Goal: Information Seeking & Learning: Learn about a topic

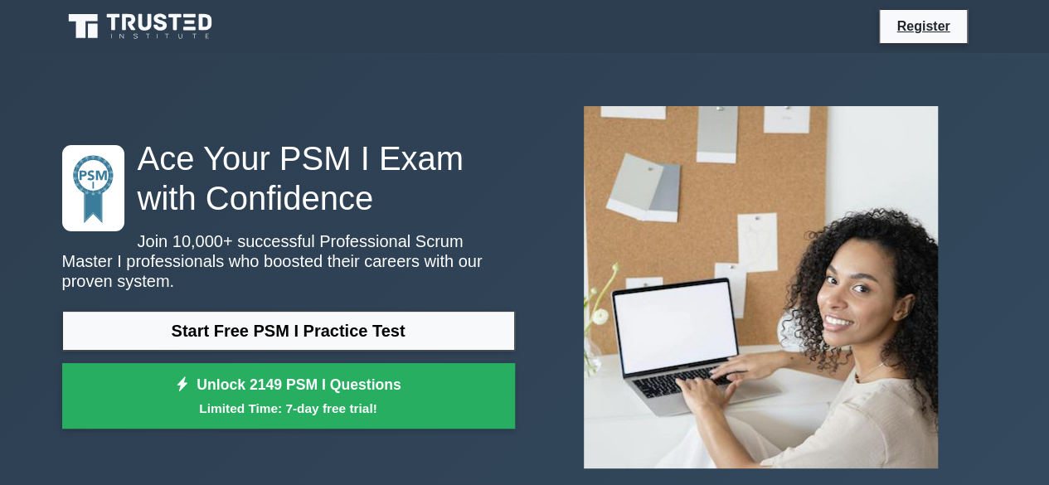
click at [352, 343] on div "Start Free PSM I Practice Test Unlock 2149 PSM I Questions Limited Time: 7-day …" at bounding box center [288, 374] width 453 height 127
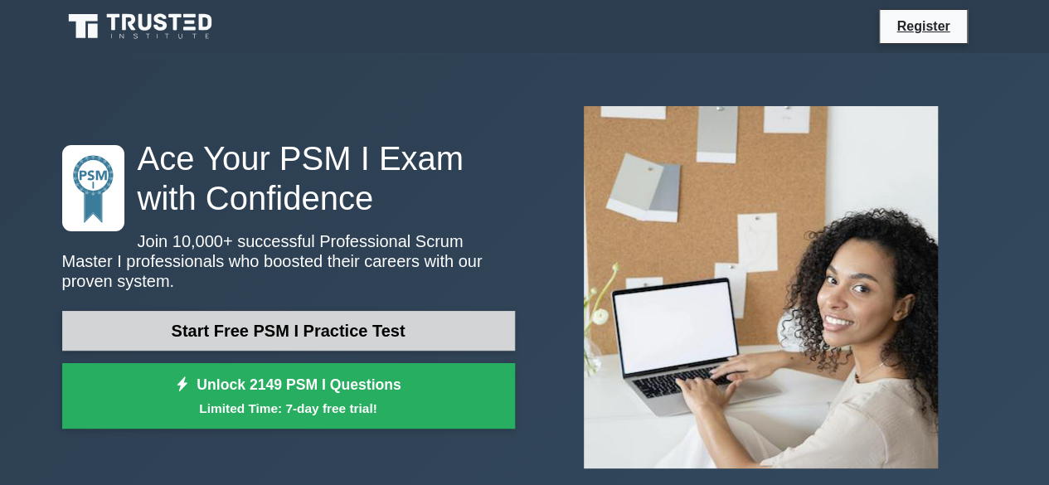
click at [317, 311] on link "Start Free PSM I Practice Test" at bounding box center [288, 331] width 453 height 40
click at [317, 313] on link "Start Free PSM I Practice Test" at bounding box center [288, 331] width 453 height 40
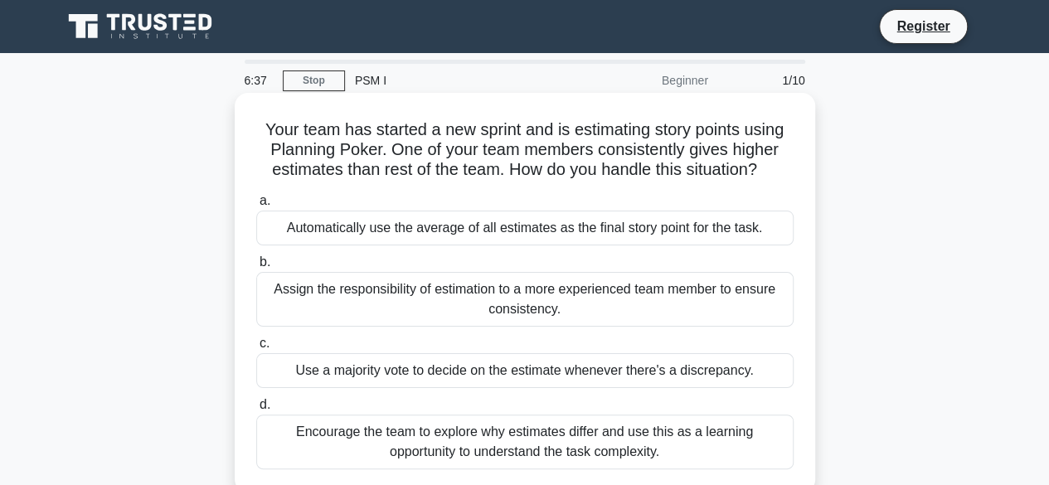
click at [259, 226] on div "Automatically use the average of all estimates as the final story point for the…" at bounding box center [524, 228] width 537 height 35
click at [256, 207] on input "a. Automatically use the average of all estimates as the final story point for …" at bounding box center [256, 201] width 0 height 11
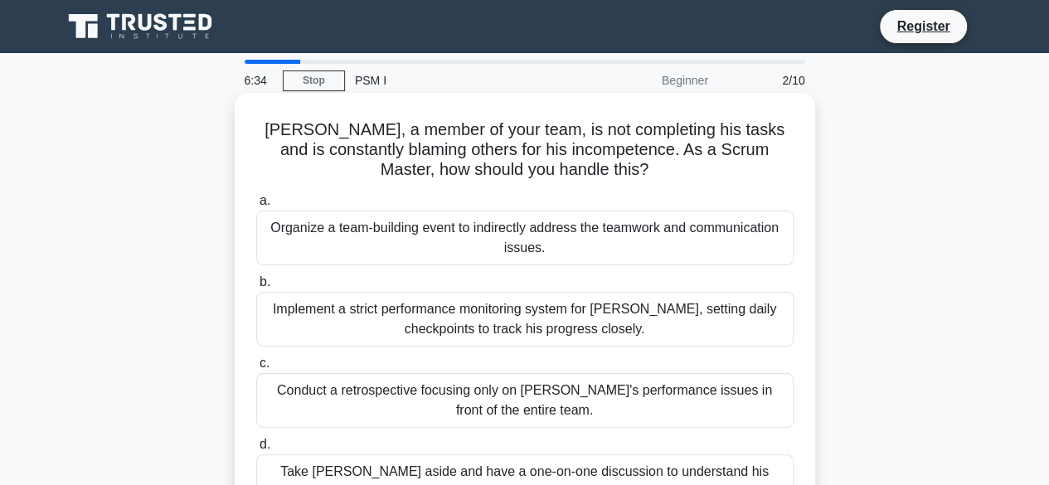
click at [285, 326] on div "Implement a strict performance monitoring system for Nick, setting daily checkp…" at bounding box center [524, 319] width 537 height 55
click at [256, 288] on input "b. Implement a strict performance monitoring system for Nick, setting daily che…" at bounding box center [256, 282] width 0 height 11
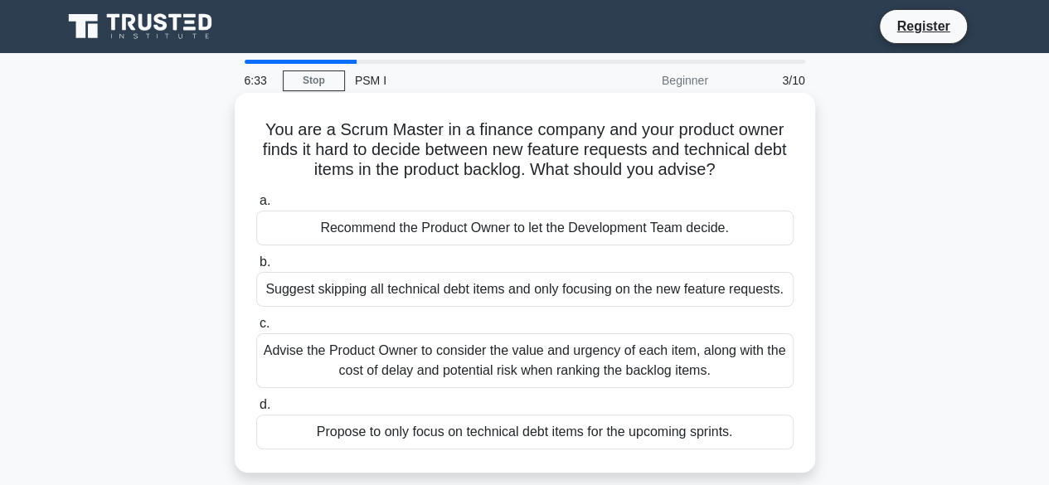
click at [309, 354] on div "Advise the Product Owner to consider the value and urgency of each item, along …" at bounding box center [524, 360] width 537 height 55
click at [256, 329] on input "c. Advise the Product Owner to consider the value and urgency of each item, alo…" at bounding box center [256, 324] width 0 height 11
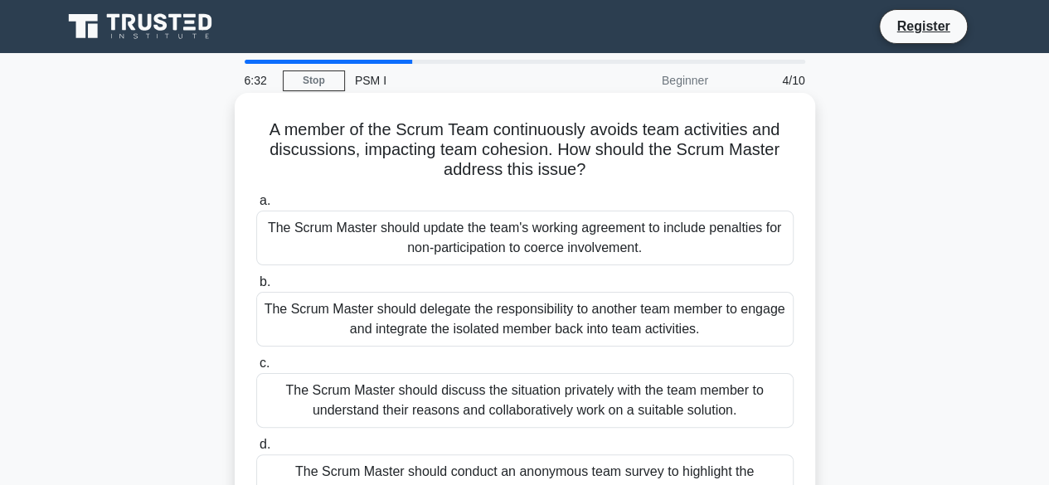
click at [379, 283] on label "b. The Scrum Master should delegate the responsibility to another team member t…" at bounding box center [524, 309] width 537 height 75
click at [256, 283] on input "b. The Scrum Master should delegate the responsibility to another team member t…" at bounding box center [256, 282] width 0 height 11
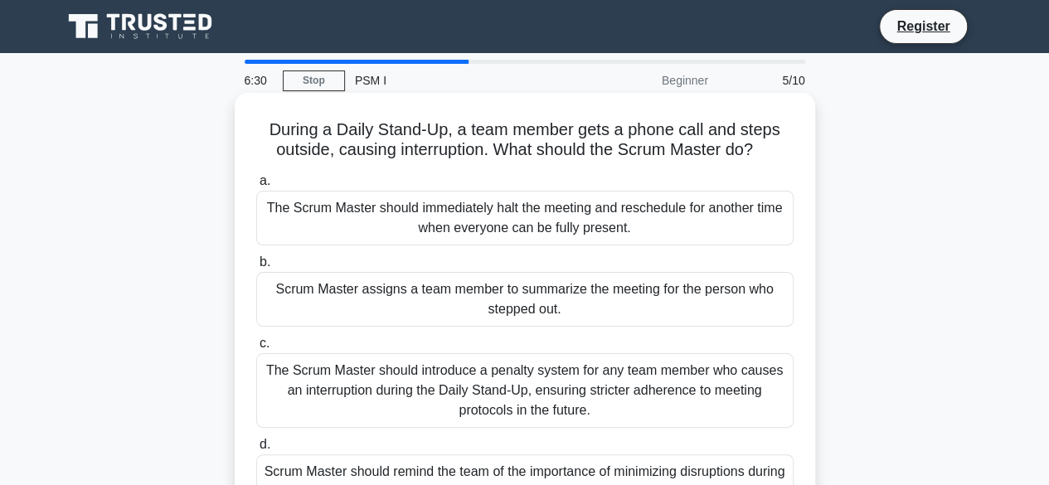
click at [406, 235] on div "The Scrum Master should immediately halt the meeting and reschedule for another…" at bounding box center [524, 218] width 537 height 55
click at [256, 187] on input "a. The Scrum Master should immediately halt the meeting and reschedule for anot…" at bounding box center [256, 181] width 0 height 11
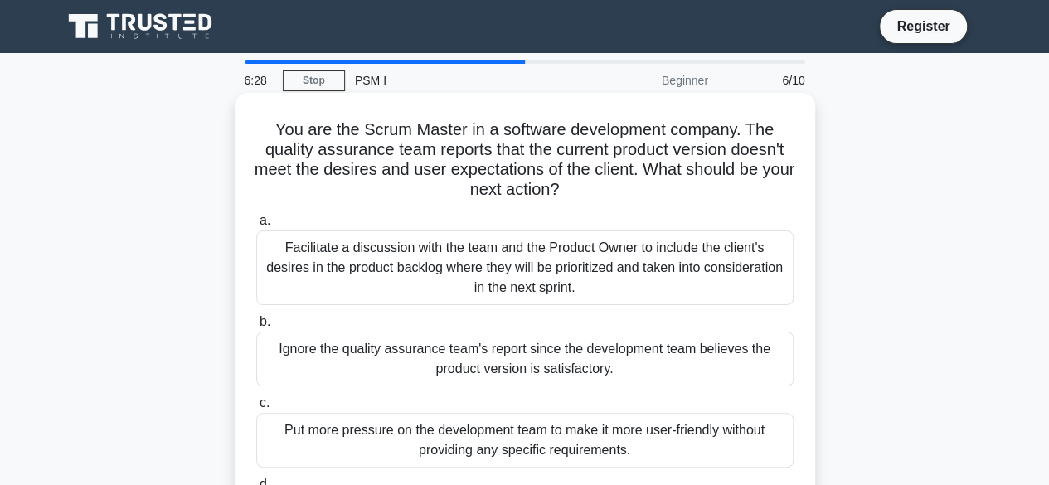
click at [448, 439] on div "Put more pressure on the development team to make it more user-friendly without…" at bounding box center [524, 440] width 537 height 55
click at [256, 409] on input "c. Put more pressure on the development team to make it more user-friendly with…" at bounding box center [256, 403] width 0 height 11
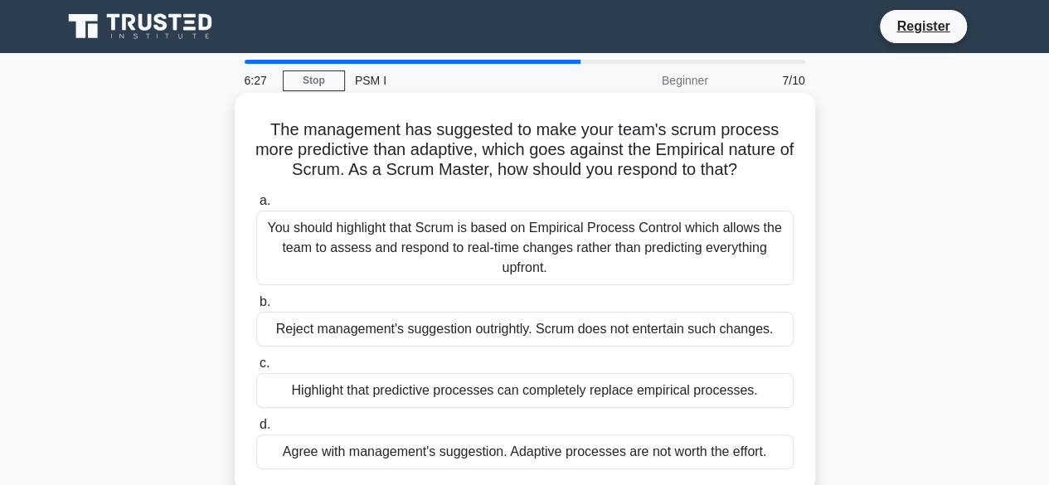
click at [501, 272] on div "You should highlight that Scrum is based on Empirical Process Control which all…" at bounding box center [524, 248] width 537 height 75
click at [256, 207] on input "a. You should highlight that Scrum is based on Empirical Process Control which …" at bounding box center [256, 201] width 0 height 11
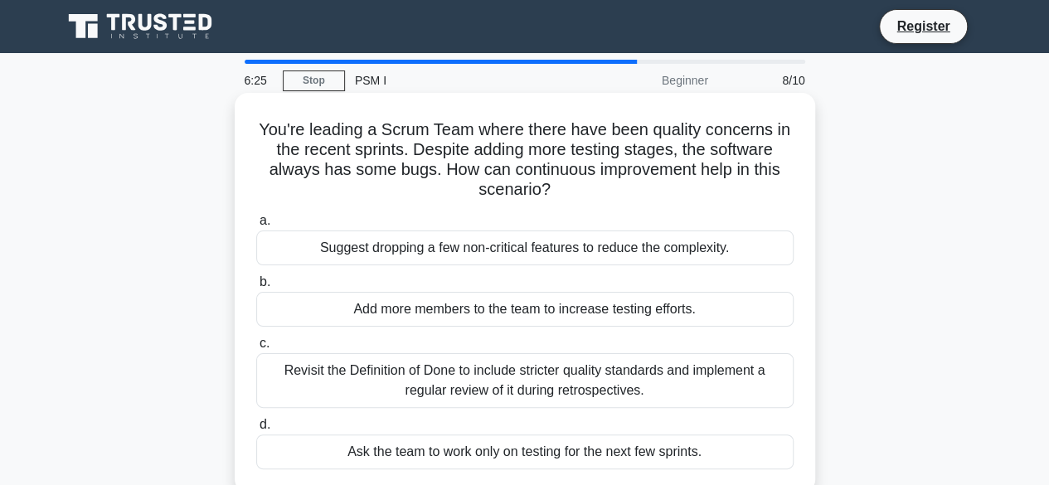
click at [506, 313] on div "Add more members to the team to increase testing efforts." at bounding box center [524, 309] width 537 height 35
click at [256, 288] on input "b. Add more members to the team to increase testing efforts." at bounding box center [256, 282] width 0 height 11
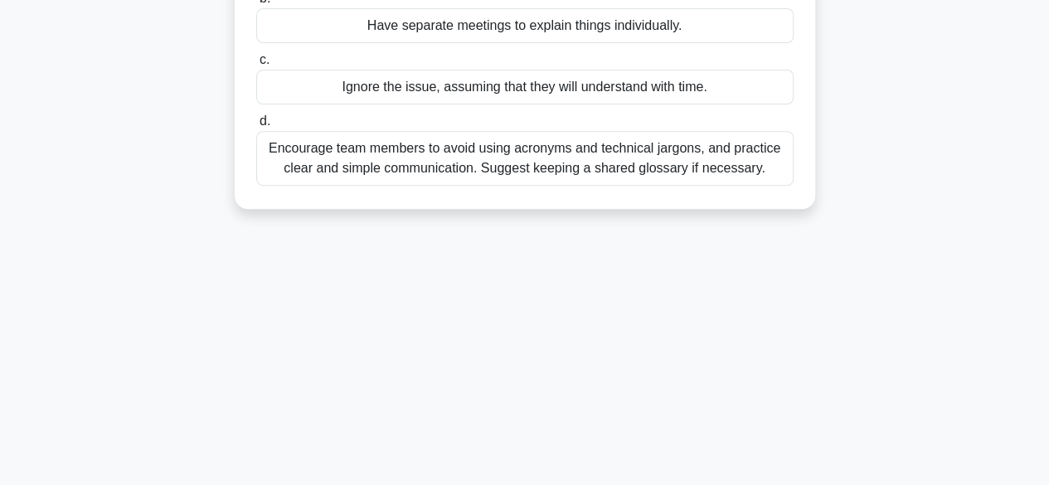
scroll to position [301, 0]
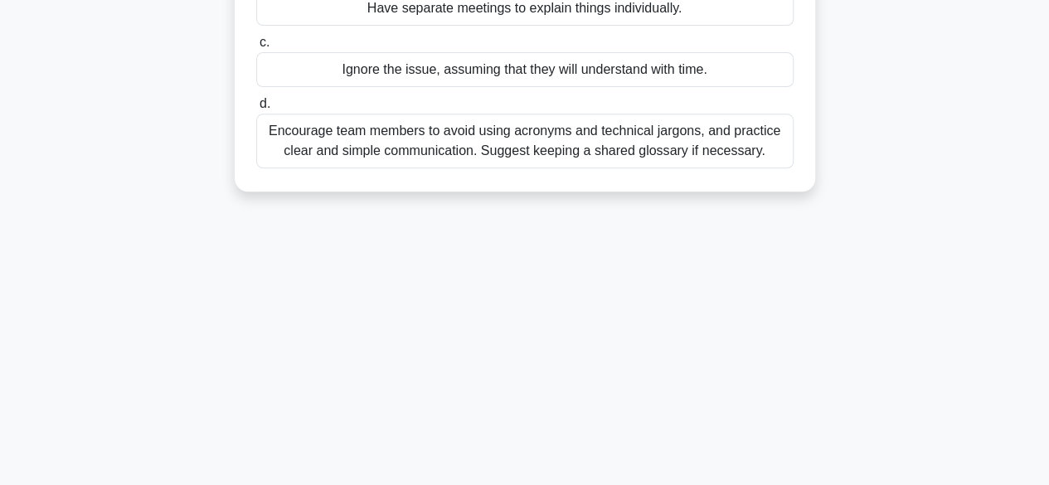
click at [539, 168] on div "Encourage team members to avoid using acronyms and technical jargons, and pract…" at bounding box center [524, 141] width 537 height 55
click at [256, 109] on input "d. Encourage team members to avoid using acronyms and technical jargons, and pr…" at bounding box center [256, 104] width 0 height 11
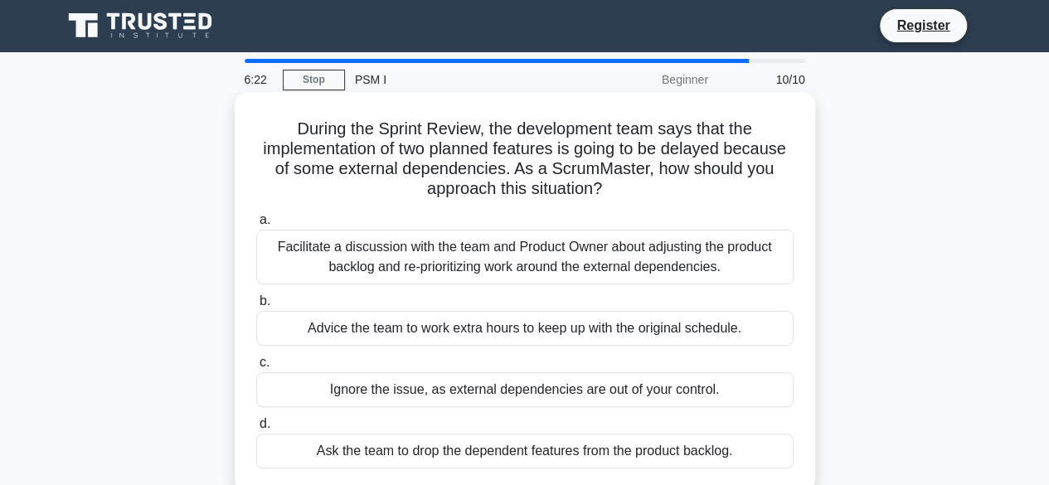
scroll to position [0, 0]
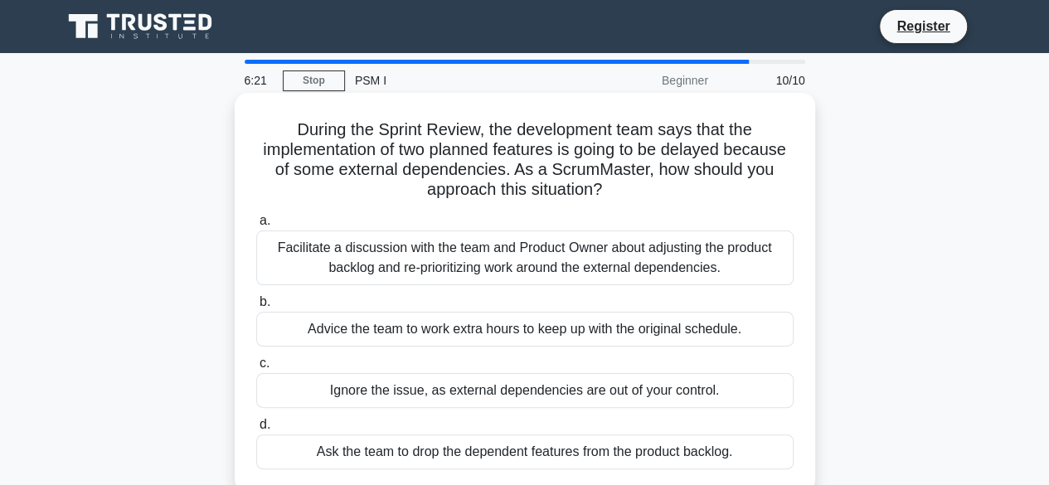
click at [534, 304] on label "b. Advice the team to work extra hours to keep up with the original schedule." at bounding box center [524, 319] width 537 height 55
click at [256, 304] on input "b. Advice the team to work extra hours to keep up with the original schedule." at bounding box center [256, 302] width 0 height 11
